Goal: Transaction & Acquisition: Obtain resource

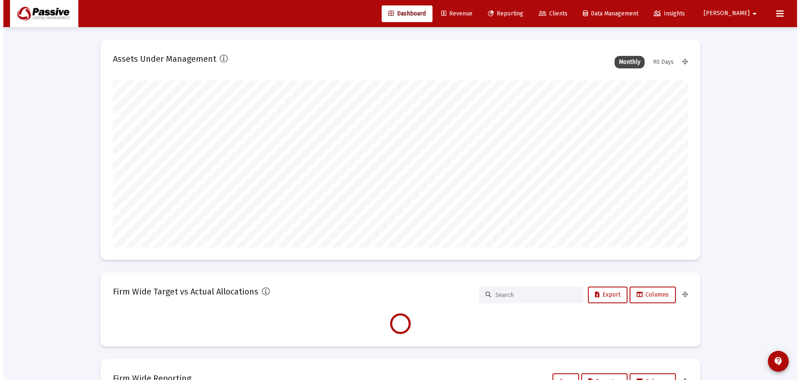
scroll to position [167, 310]
click at [520, 16] on span "Reporting" at bounding box center [502, 13] width 35 height 7
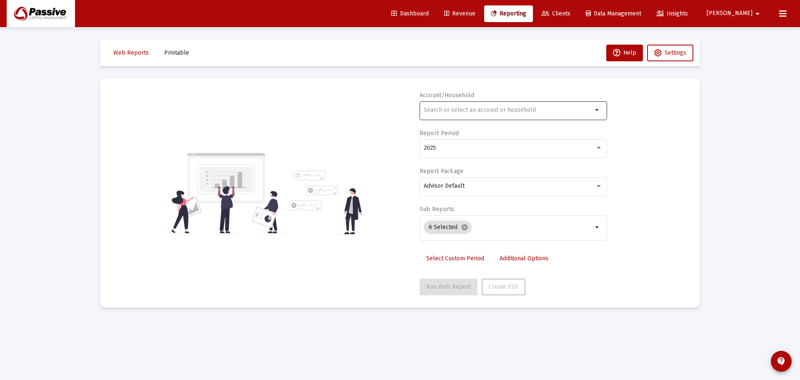
click at [501, 106] on div at bounding box center [508, 110] width 169 height 20
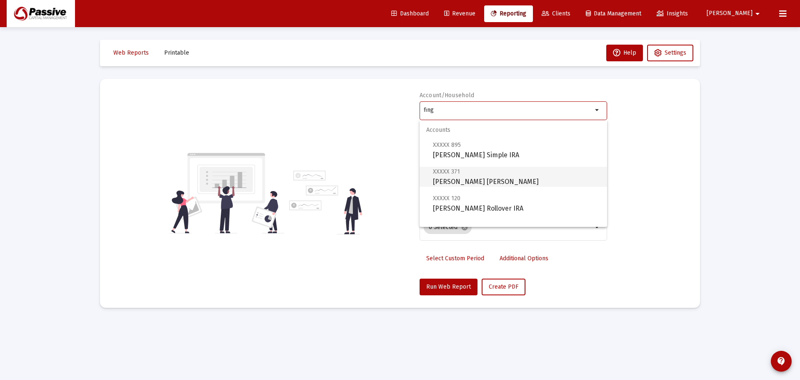
scroll to position [33, 0]
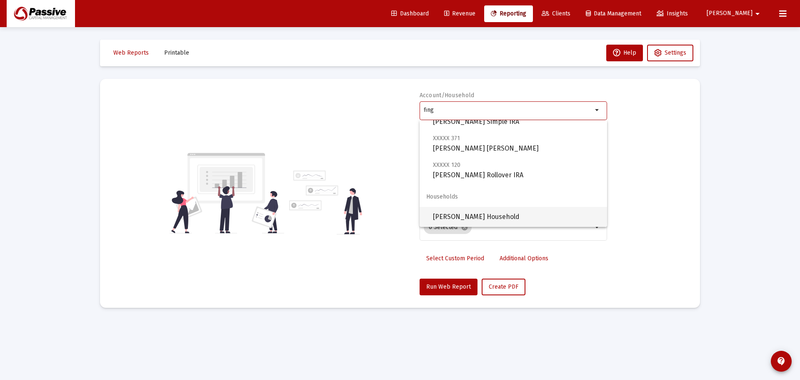
click at [486, 207] on span "[PERSON_NAME] Household" at bounding box center [517, 217] width 168 height 20
type input "[PERSON_NAME] Household"
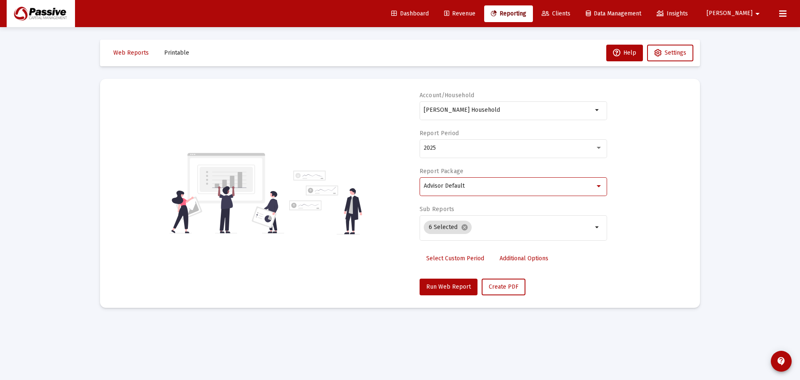
click at [476, 187] on div "Advisor Default" at bounding box center [509, 186] width 171 height 7
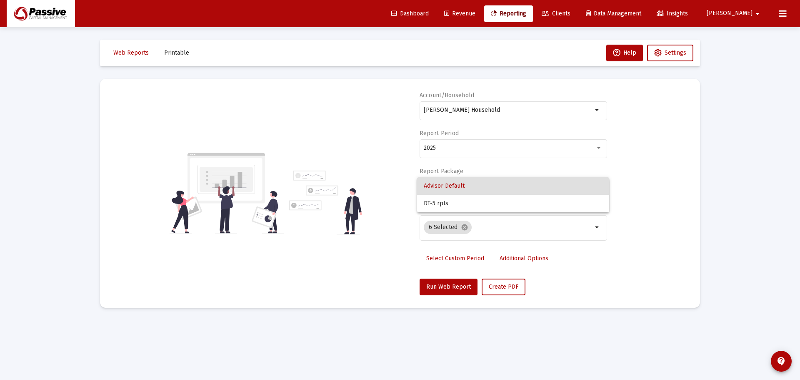
click at [476, 187] on span "Advisor Default" at bounding box center [513, 186] width 179 height 18
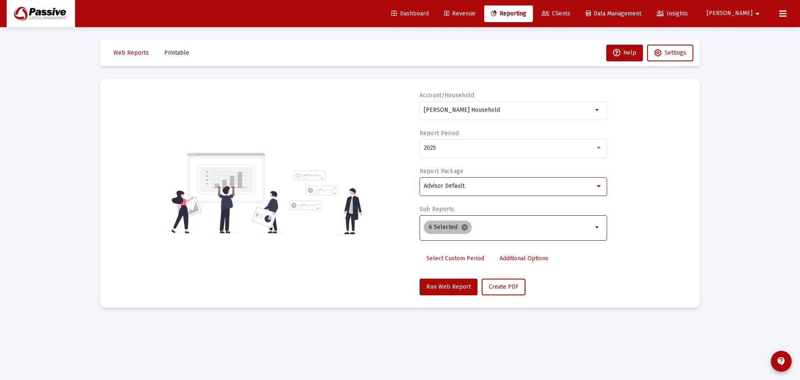
click at [464, 226] on mat-icon "cancel" at bounding box center [465, 227] width 8 height 8
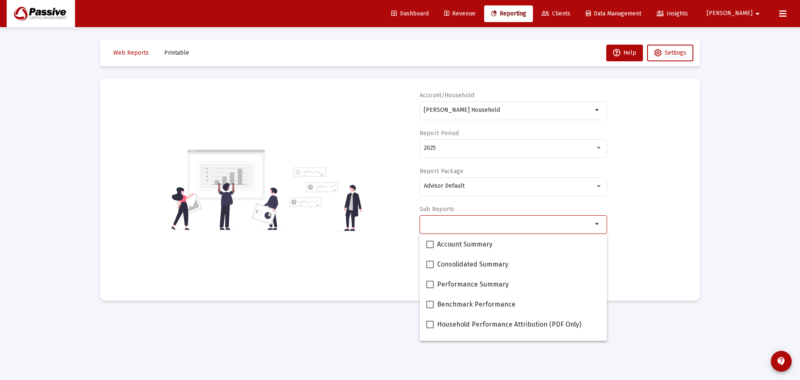
click at [474, 224] on input "Selection" at bounding box center [508, 223] width 169 height 7
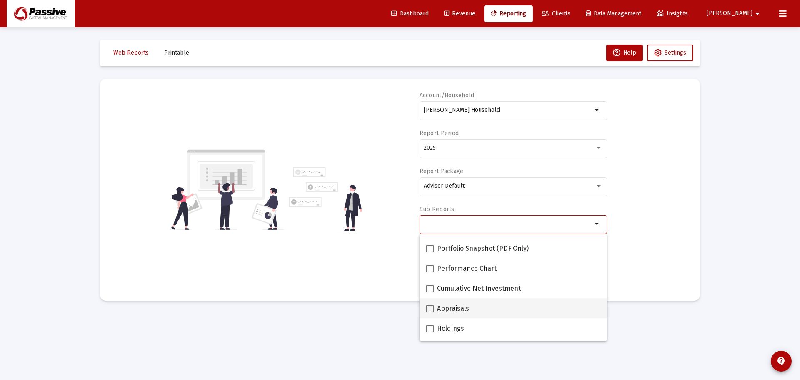
scroll to position [83, 0]
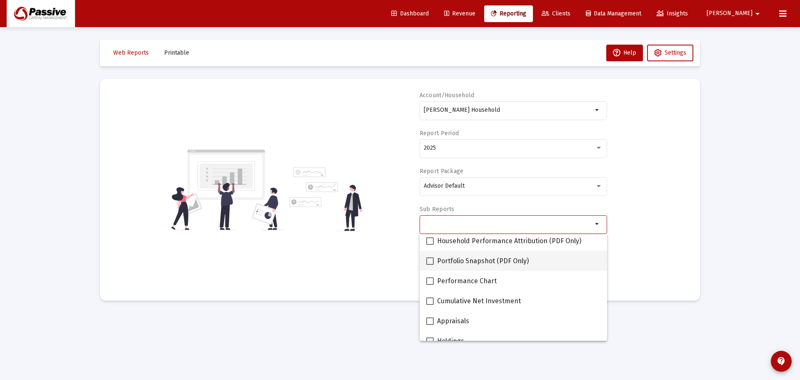
click at [432, 262] on span at bounding box center [430, 261] width 8 height 8
click at [430, 265] on input "Portfolio Snapshot (PDF Only)" at bounding box center [430, 265] width 0 height 0
checkbox input "true"
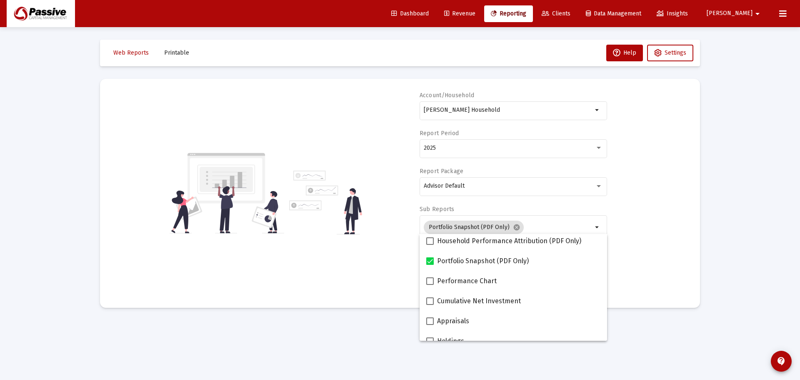
click at [617, 226] on div "Account/Household [PERSON_NAME] Household arrow_drop_down Report Period 2025 Re…" at bounding box center [400, 193] width 575 height 204
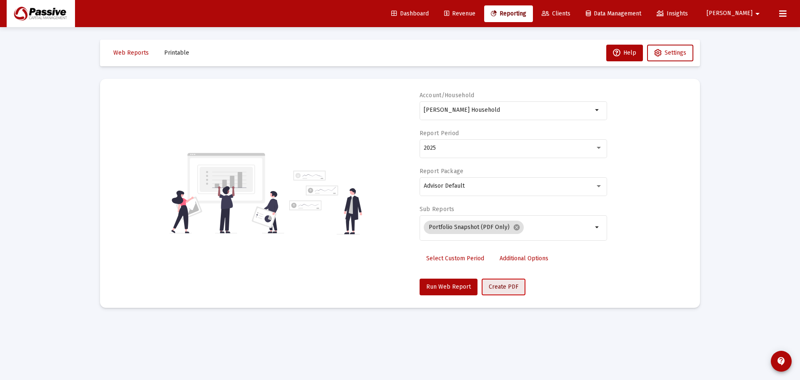
click at [494, 290] on button "Create PDF" at bounding box center [504, 286] width 44 height 17
click at [173, 55] on span "Printable" at bounding box center [176, 52] width 25 height 7
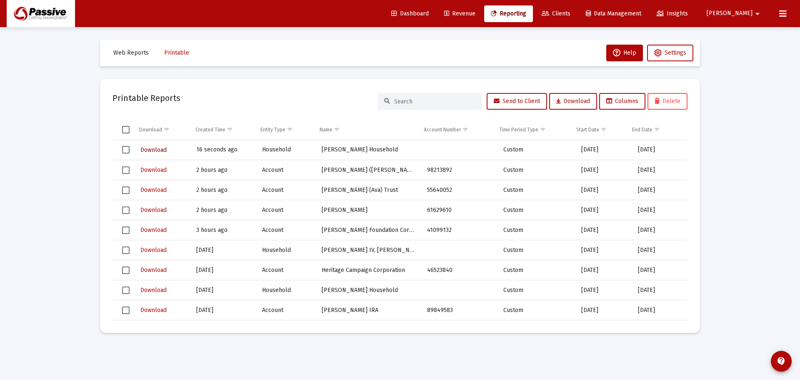
click at [156, 150] on span "Download" at bounding box center [153, 149] width 26 height 7
